Goal: Find specific page/section: Find specific page/section

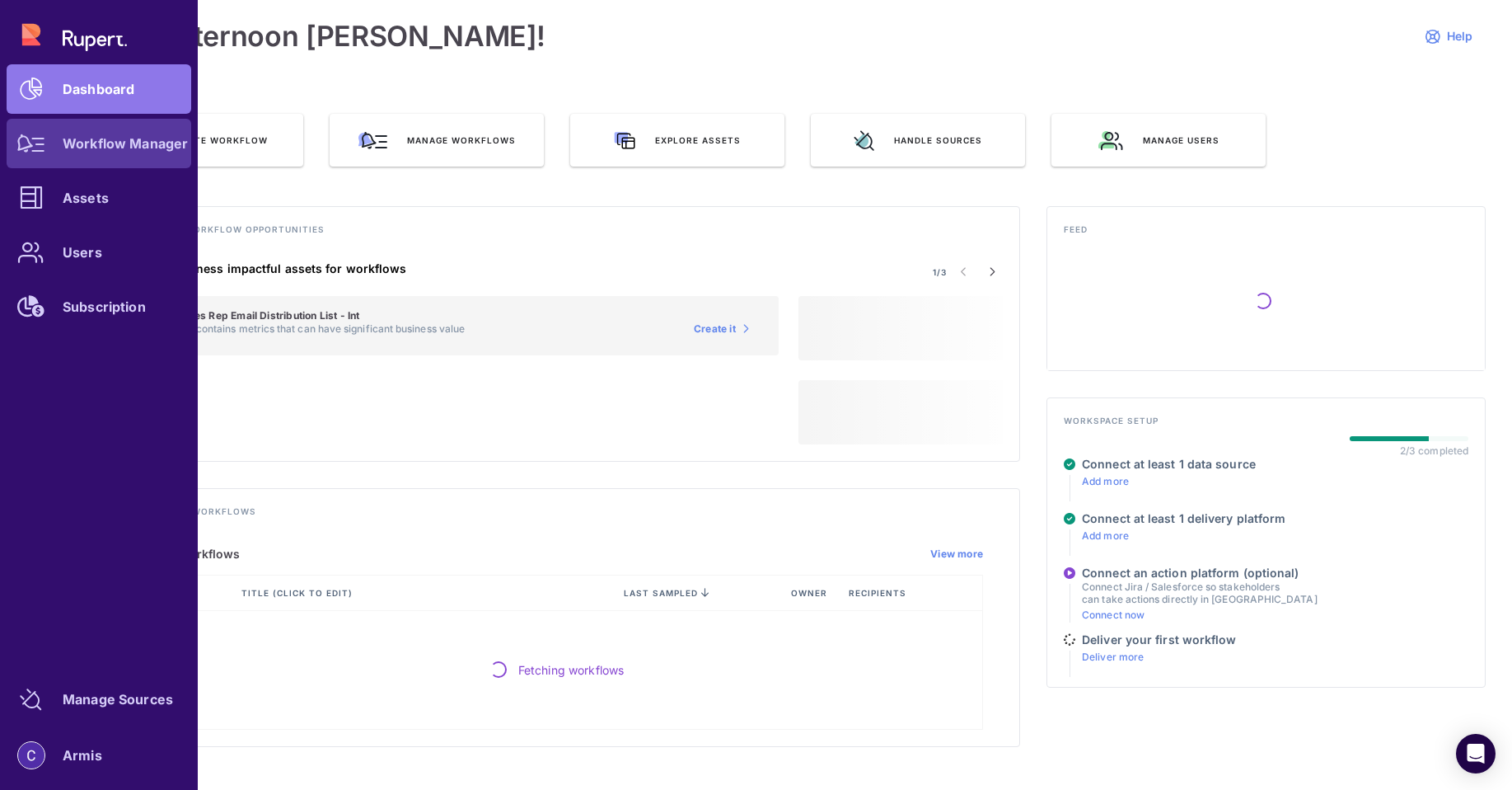
click at [39, 144] on icon at bounding box center [32, 143] width 28 height 18
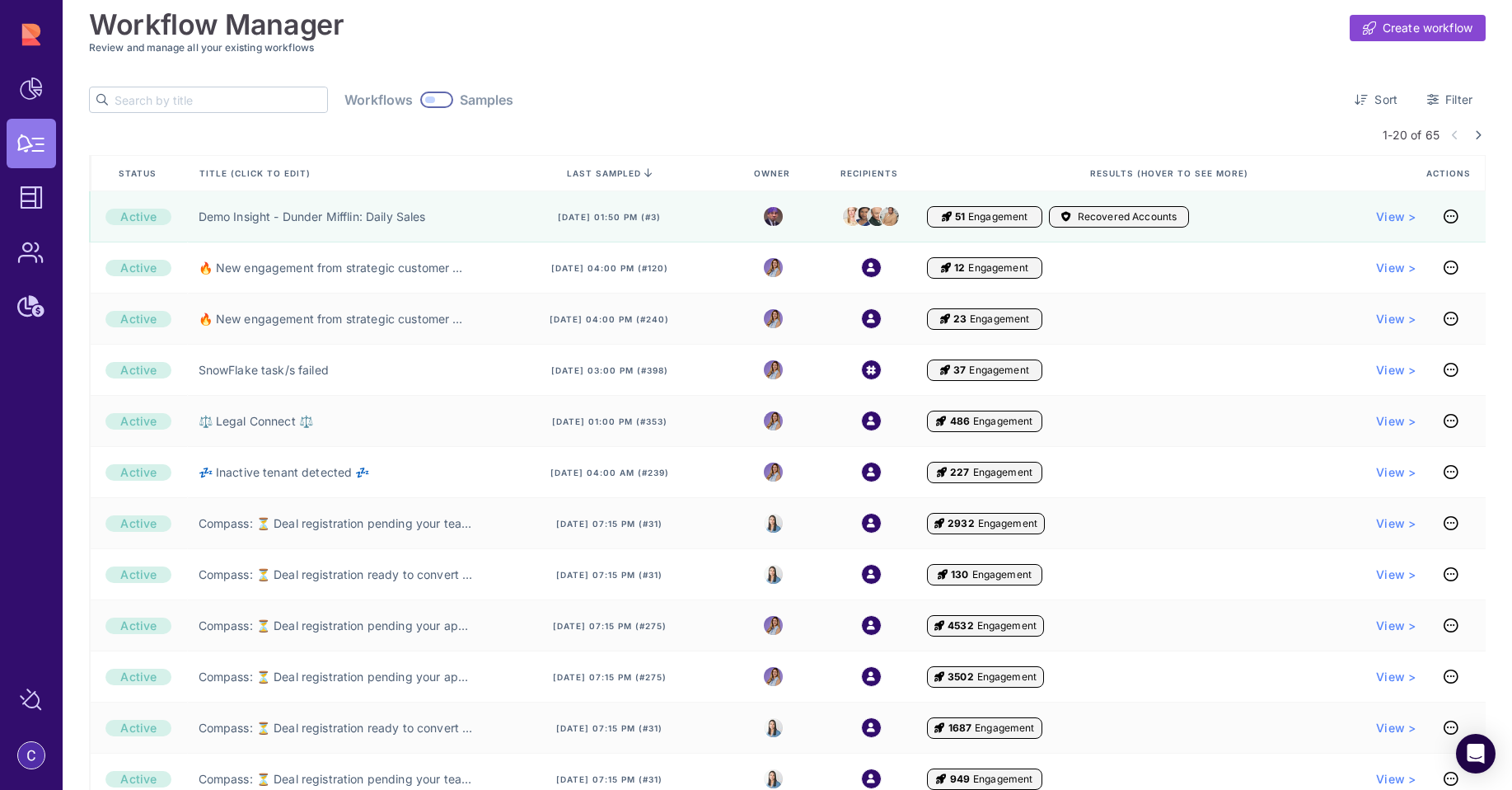
click at [196, 103] on input "text" at bounding box center [221, 100] width 212 height 25
click at [196, 104] on input "text" at bounding box center [221, 100] width 212 height 25
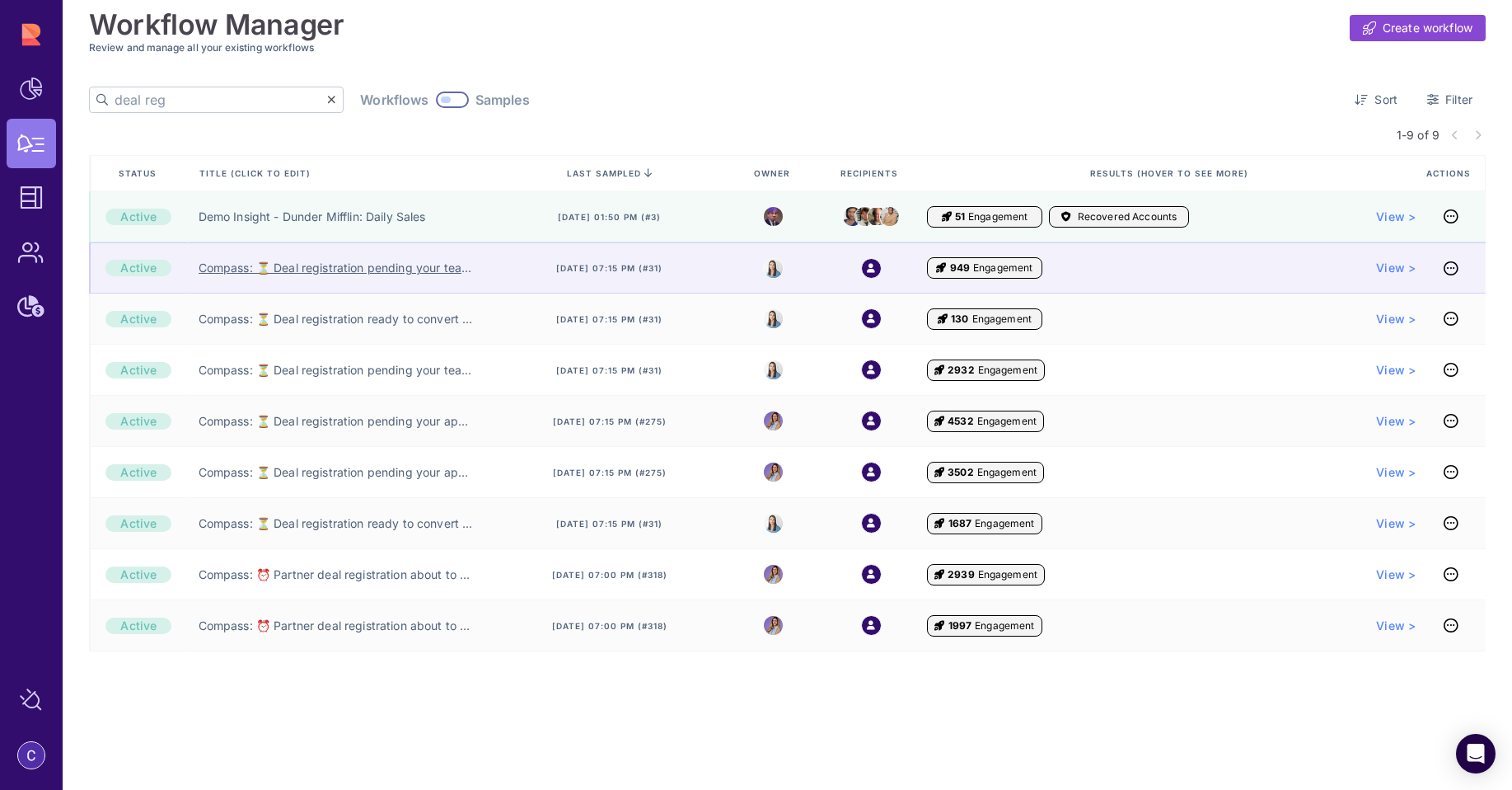
type input "deal reg"
